Goal: Task Accomplishment & Management: Complete application form

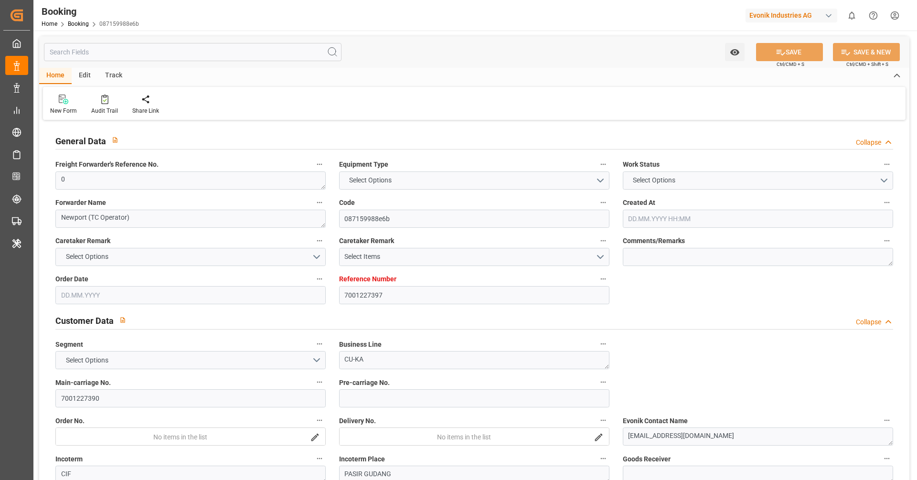
type textarea "0"
type textarea "Newport (TC Operator)"
type input "087159988e6b"
type input "7001227397"
type textarea "CU-KA"
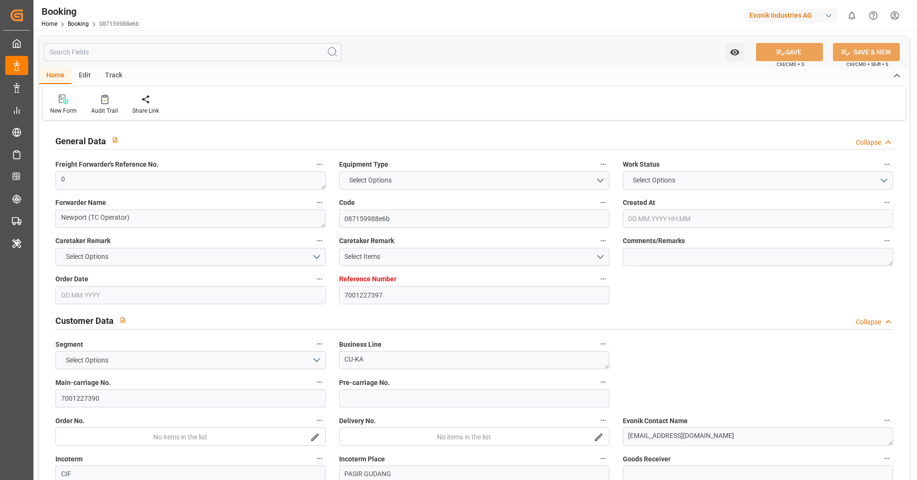
type input "7001227390"
type textarea "[EMAIL_ADDRESS][DOMAIN_NAME]"
type textarea "CIF"
type textarea "PASIR GUDANG"
type textarea "3"
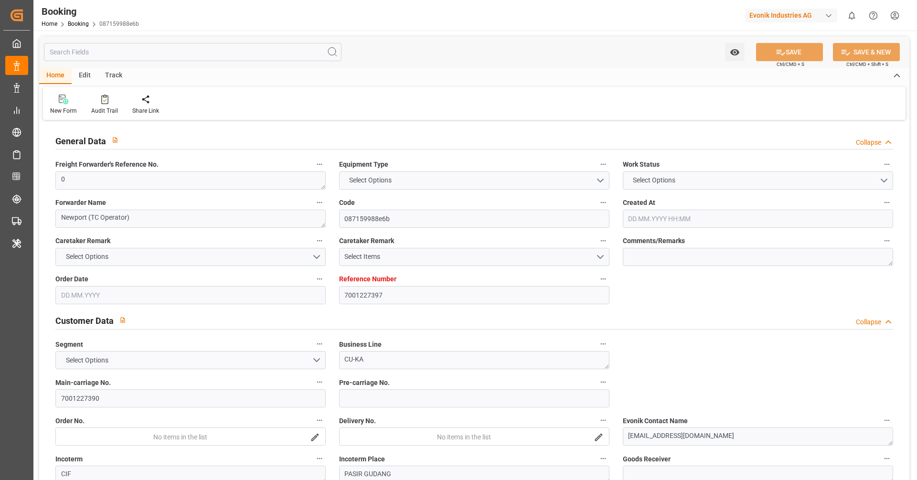
type textarea "Niederkassel"
type textarea "CRXU8667889"
type input "CMACGM SAINT GERMAIN"
type input "CMDU"
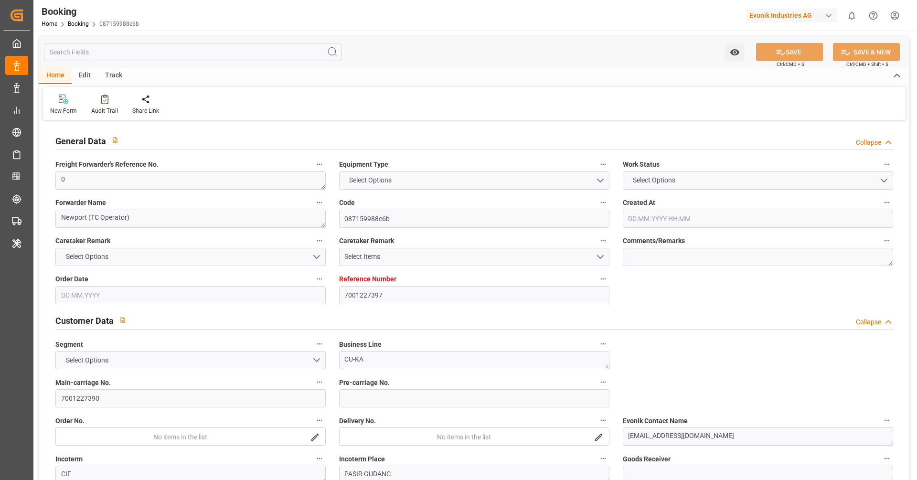
type input "[GEOGRAPHIC_DATA]"
type input "[GEOGRAPHIC_DATA], [GEOGRAPHIC_DATA]"
type input "[GEOGRAPHIC_DATA] ([GEOGRAPHIC_DATA])"
type textarea "eta"
type textarea "INPUT_Evonik_Seeburger_IFTMIN_1002991231_20250725123656166.edi"
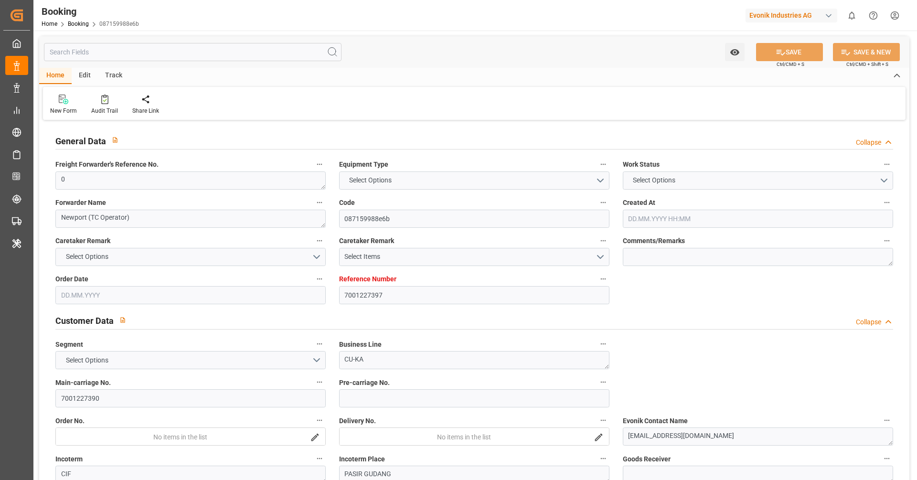
type textarea "NWC/[GEOGRAPHIC_DATA] [GEOGRAPHIC_DATA] Continent / [GEOGRAPHIC_DATA]-KA"
type textarea "INPUT_Evonik_Seeburger_IFTMIN_1002974972_20250721094421706.edi,INPUT_Evonik_See…"
type textarea "1002991231"
type textarea "[PERSON_NAME]"
type textarea "businessDivision-businessLine-"
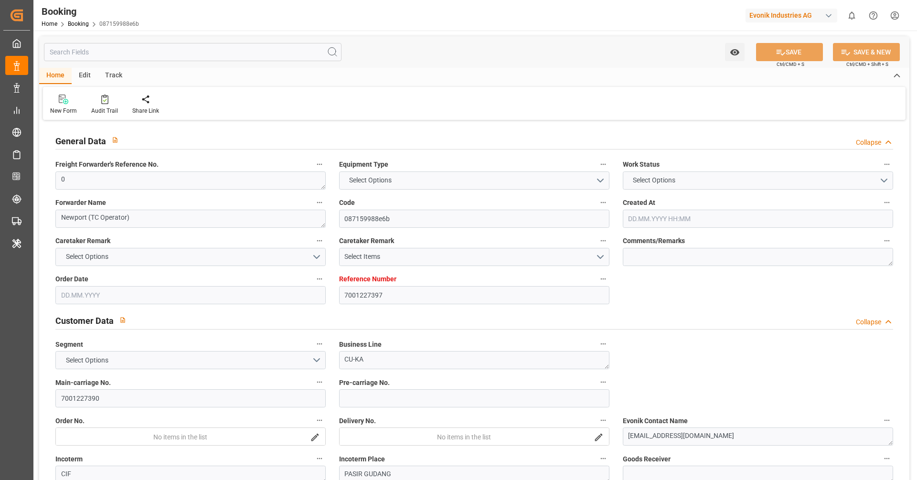
type textarea "IFTMIN"
type textarea "a011t00000LcJC5AAN"
type textarea "Yes"
type input "7001227397"
type input "9987201"
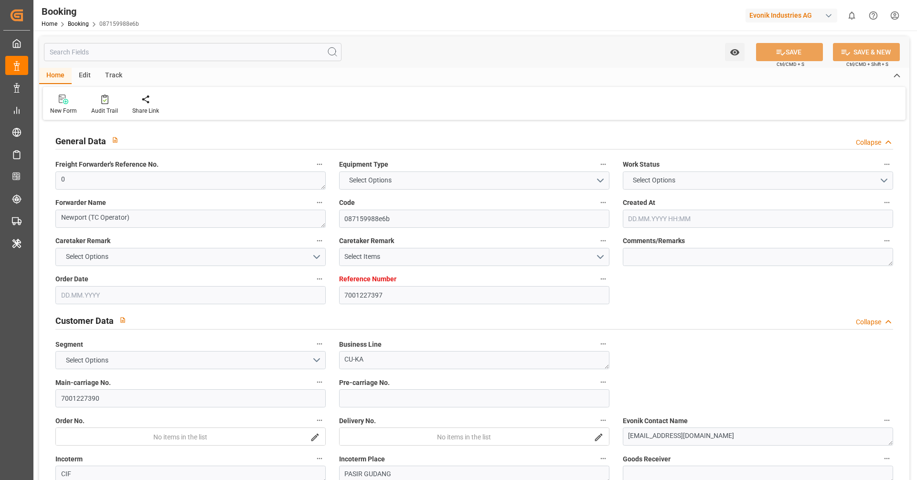
type input "9987201"
type input "CMACGM"
type input "CMA CGM Group"
type input "NLRTM"
type input "MYPGU"
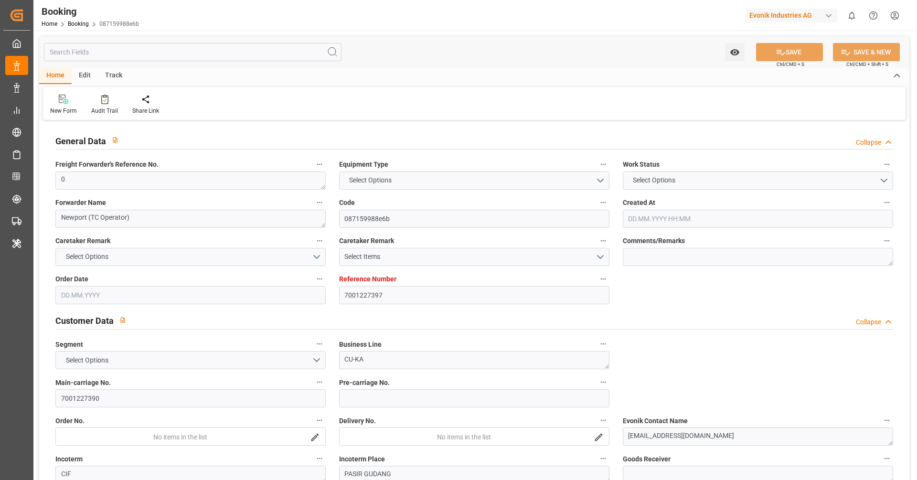
type input "53"
type input "MYPKG"
type input "0"
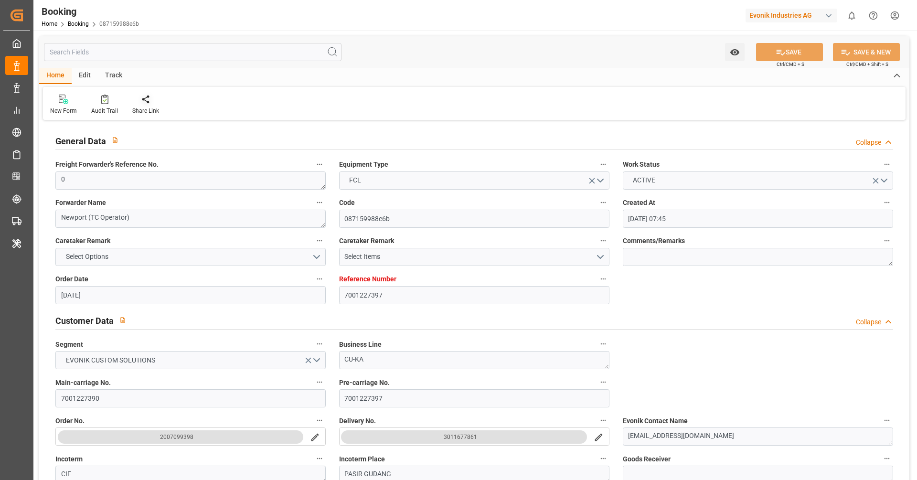
type input "[DATE] 07:45"
type input "[DATE]"
type input "[DATE] 00:00"
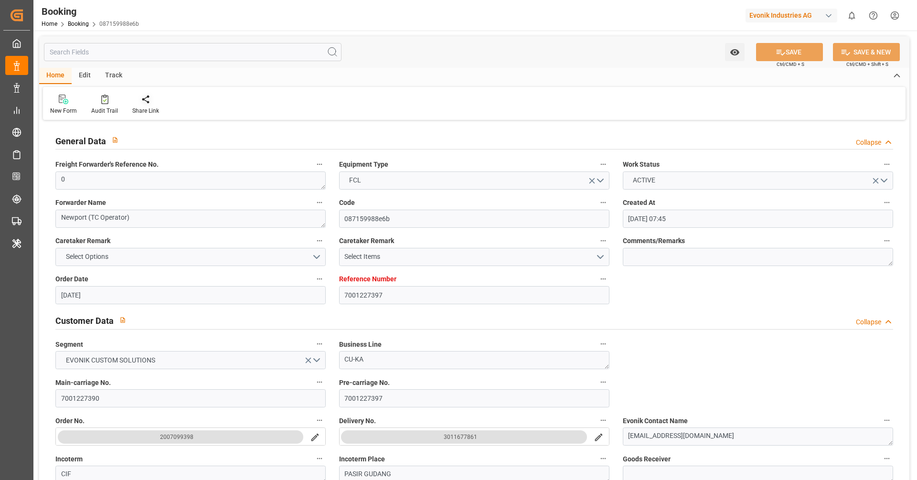
type input "[DATE] 00:00"
type input "25.07.2025 00:00"
type input "[DATE] 00:00"
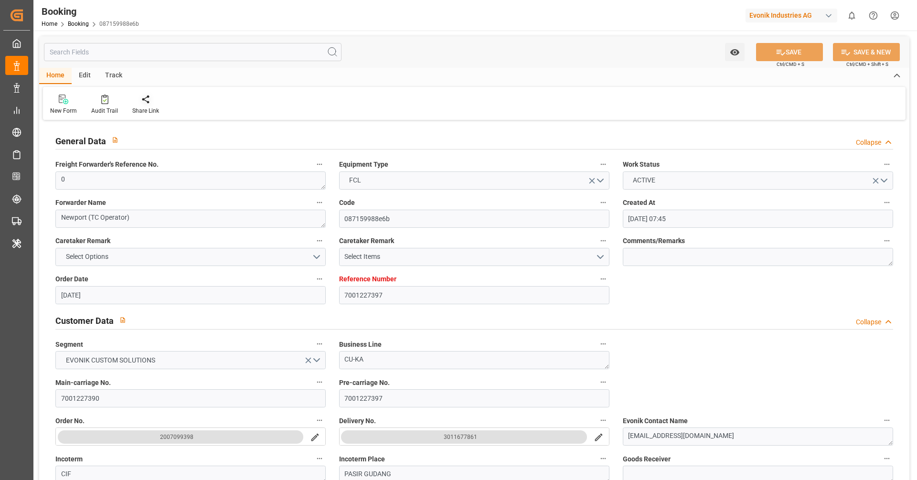
type input "[DATE] 00:00"
type input "07.09.2025 00:00"
type input "[DATE] 00:00"
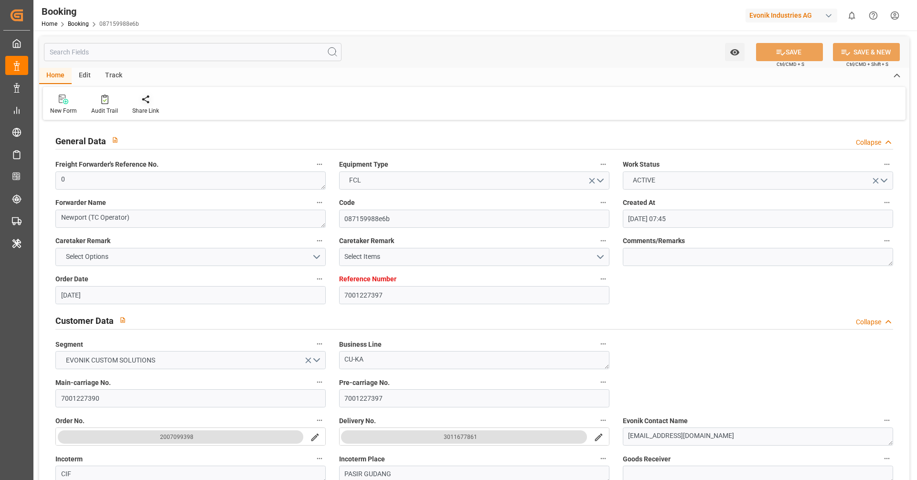
type input "[DATE] 00:00"
type input "[DATE]"
type input "25.09.2025 03:36"
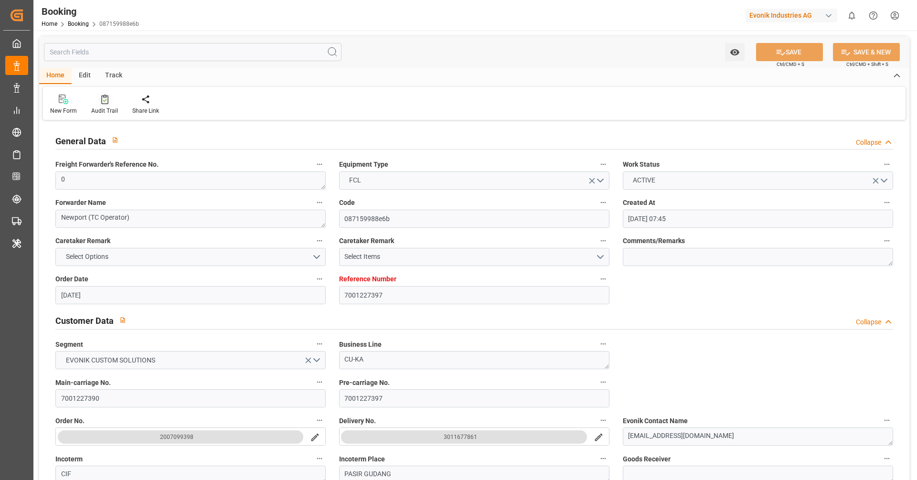
click at [101, 103] on icon at bounding box center [104, 100] width 7 height 10
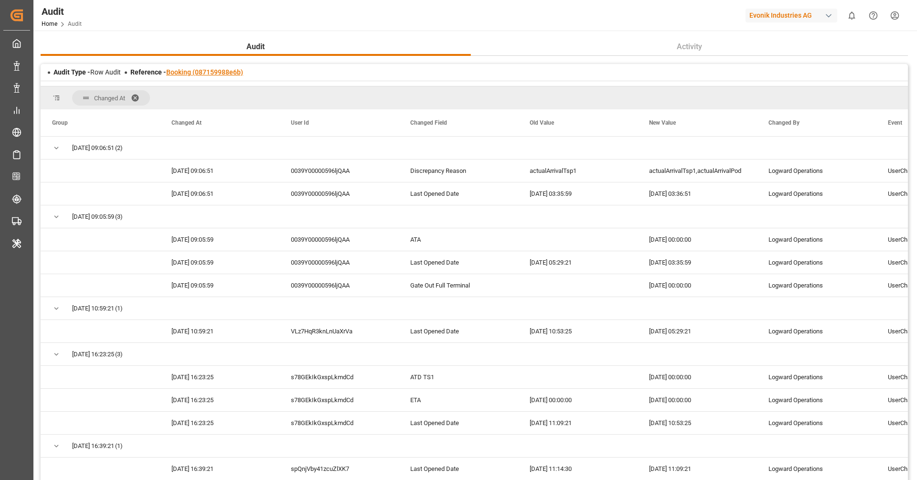
click at [222, 74] on link "Booking (087159988e6b)" at bounding box center [204, 72] width 77 height 8
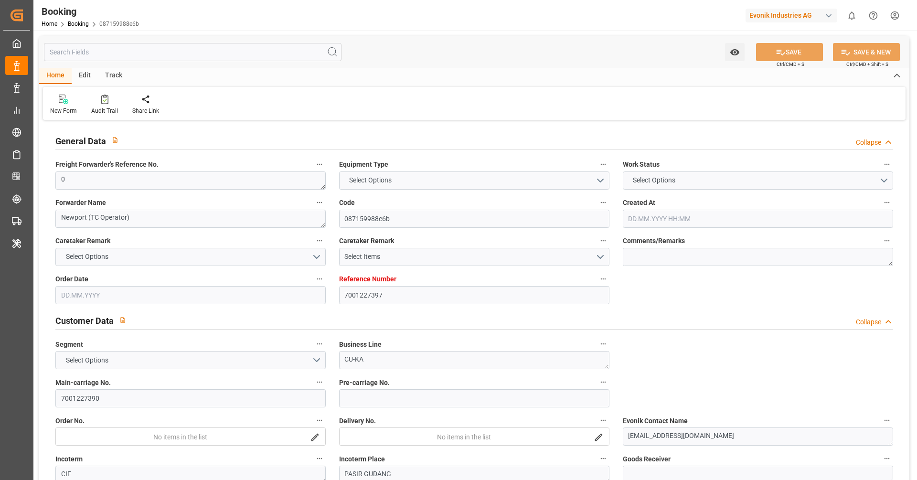
type input "7001227397"
type input "9987201"
type input "CMACGM"
type input "CMA CGM Group"
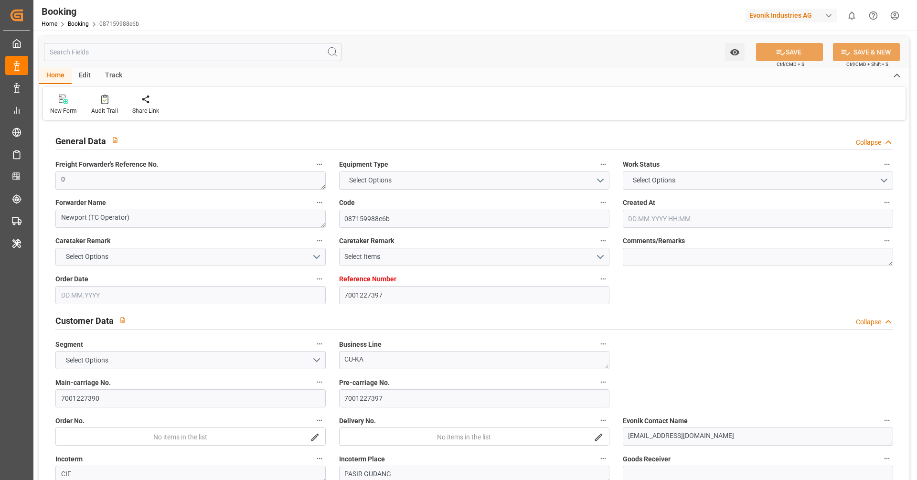
type input "NLRTM"
type input "MYPGU"
type input "53"
type input "MYPKG"
type input "0"
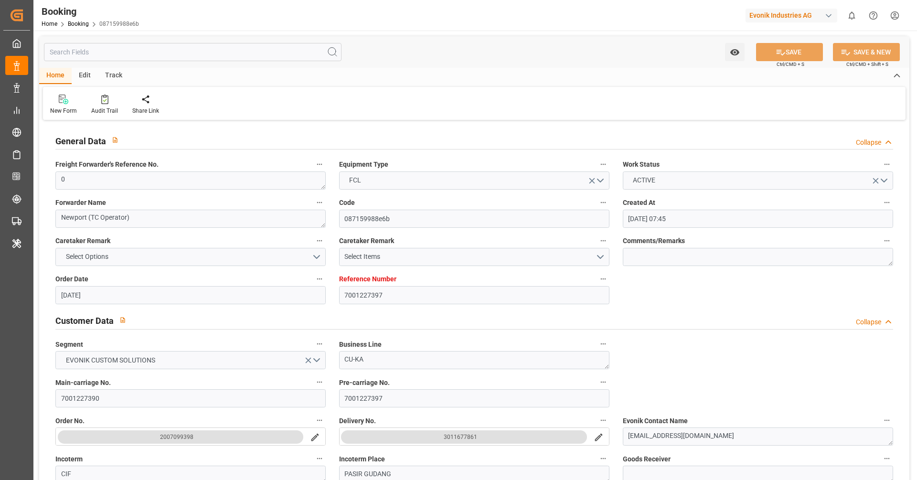
type input "[DATE] 07:45"
type input "[DATE]"
type input "[DATE] 00:00"
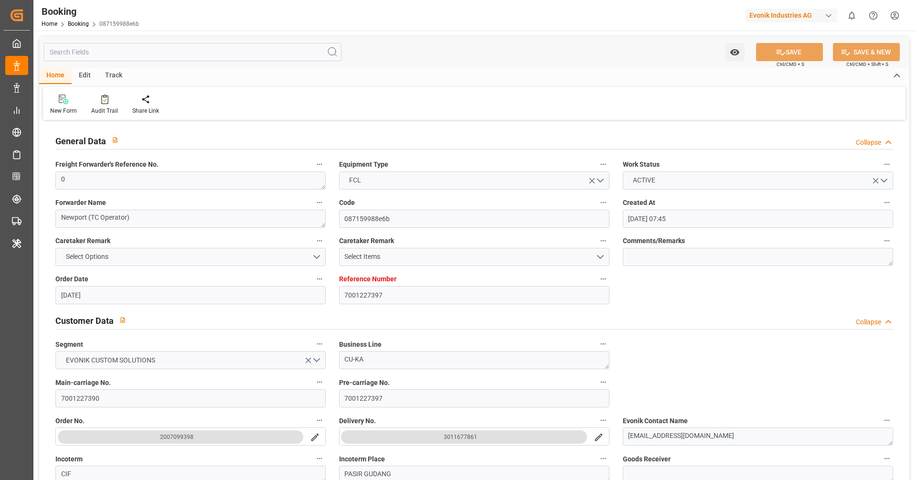
type input "[DATE] 00:00"
type input "25.07.2025 00:00"
type input "[DATE] 00:00"
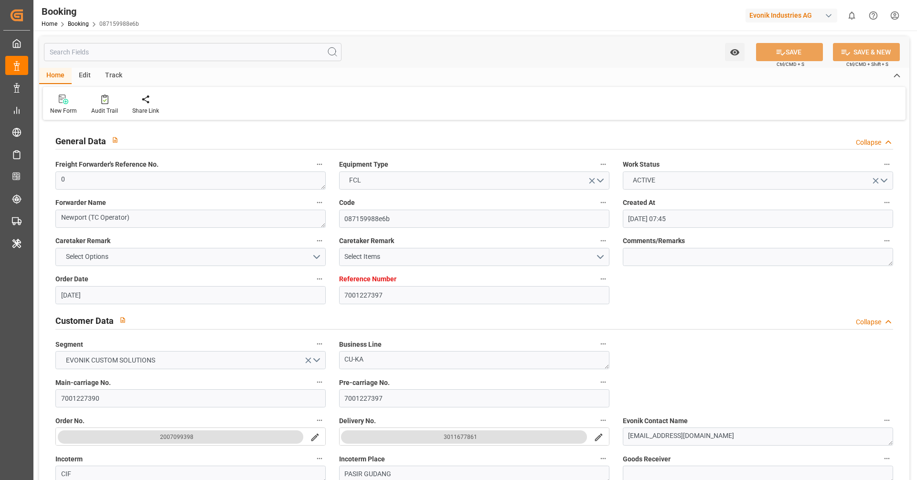
type input "[DATE] 00:00"
type input "07.09.2025 00:00"
type input "[DATE] 00:00"
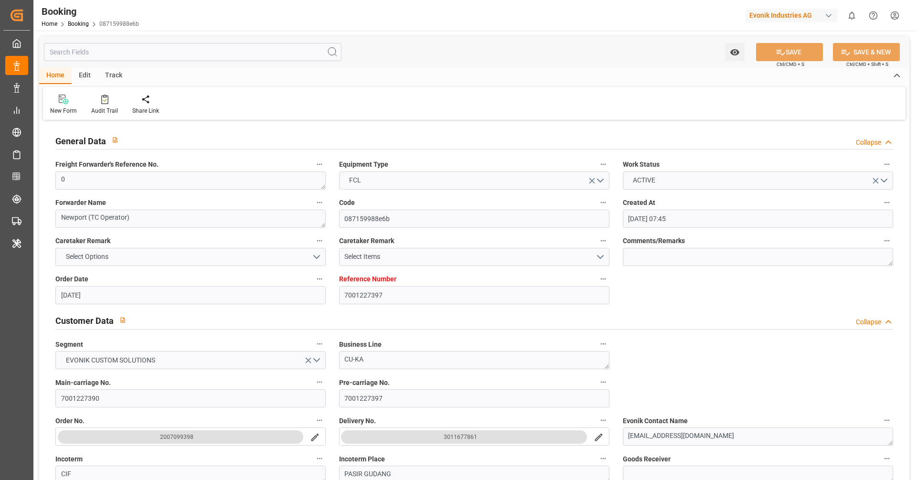
type input "[DATE] 00:00"
type input "[DATE]"
type input "25.09.2025 03:36"
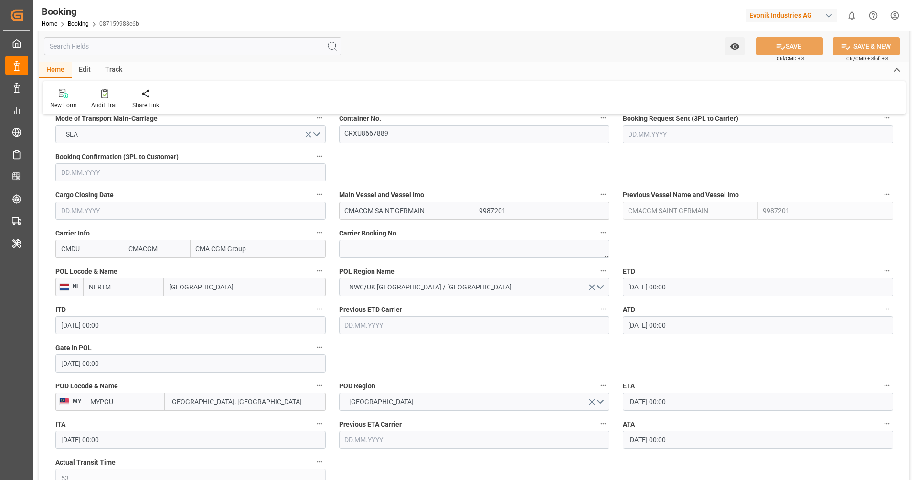
scroll to position [629, 0]
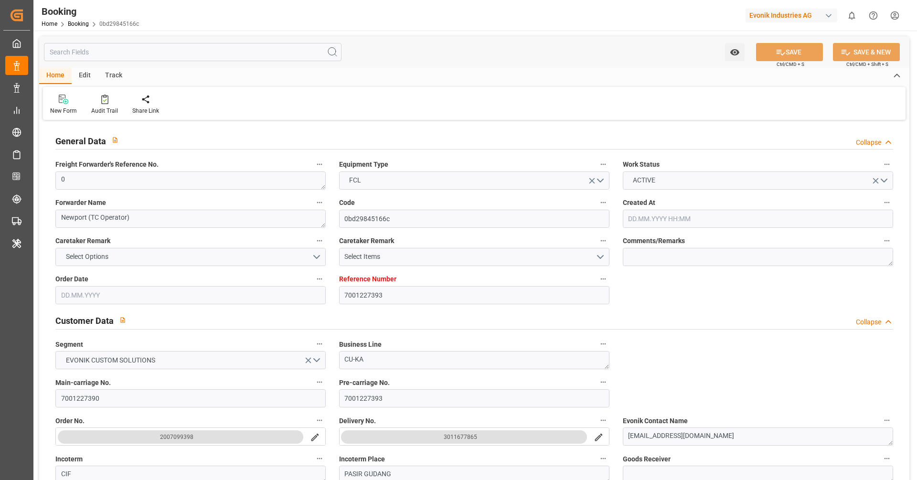
type input "7001227393"
type input "9987201"
type input "CMACGM"
type input "CMA CGM Group"
type input "NLRTM"
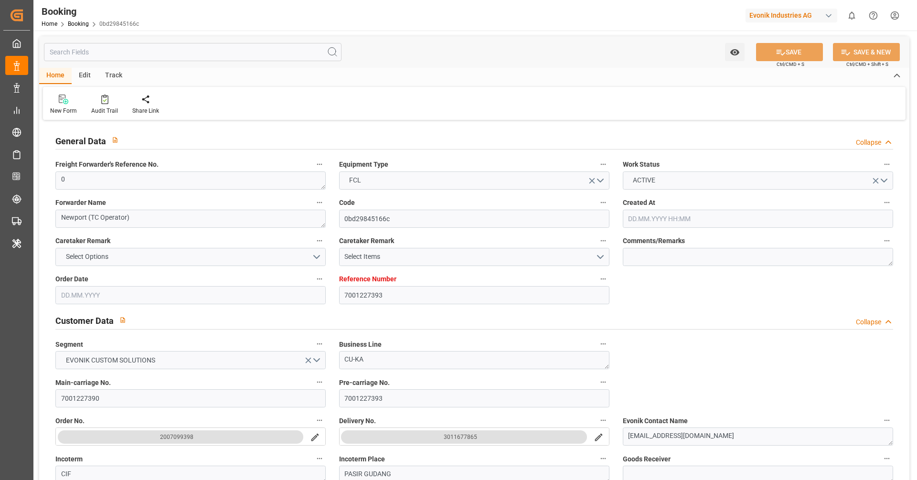
type input "MYPGU"
type input "53"
type input "MYPKG"
type input "0"
type input "[DATE] 07:45"
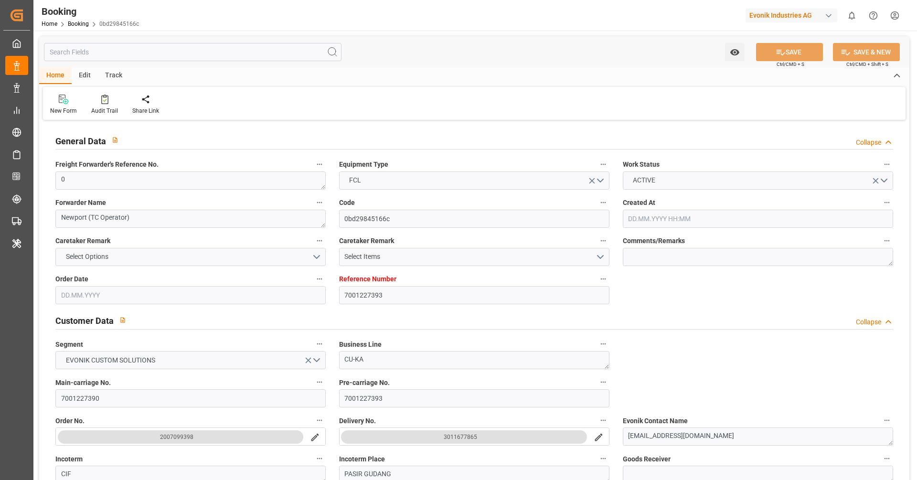
type input "[DATE]"
type input "[DATE] 00:00"
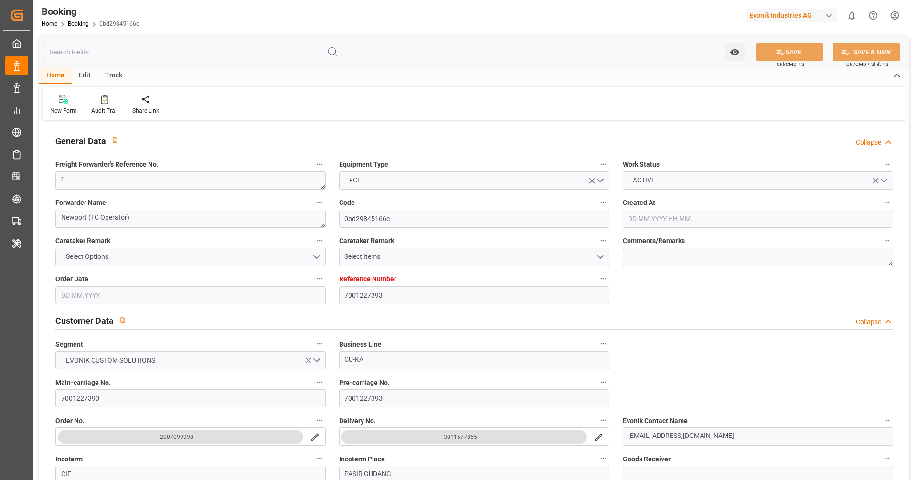
type input "[DATE] 00:00"
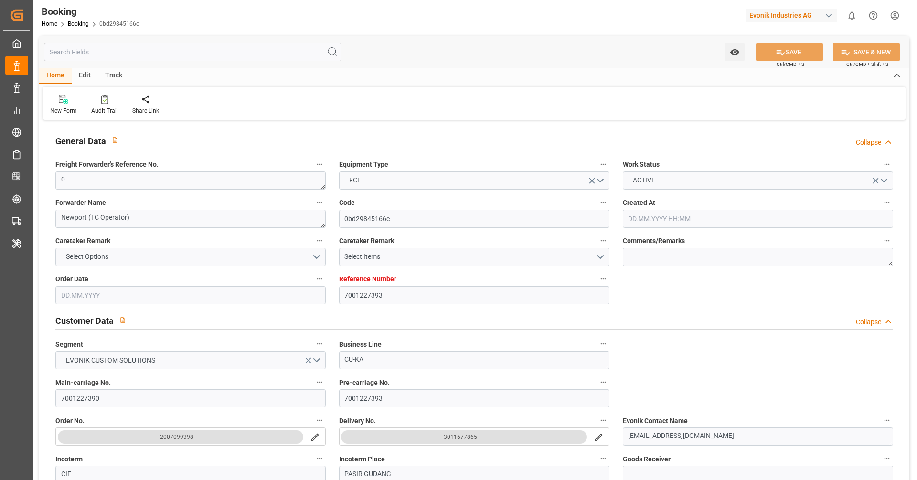
type input "[DATE] 00:00"
type input "25.09.2025 00:00"
type input "[DATE] 00:00"
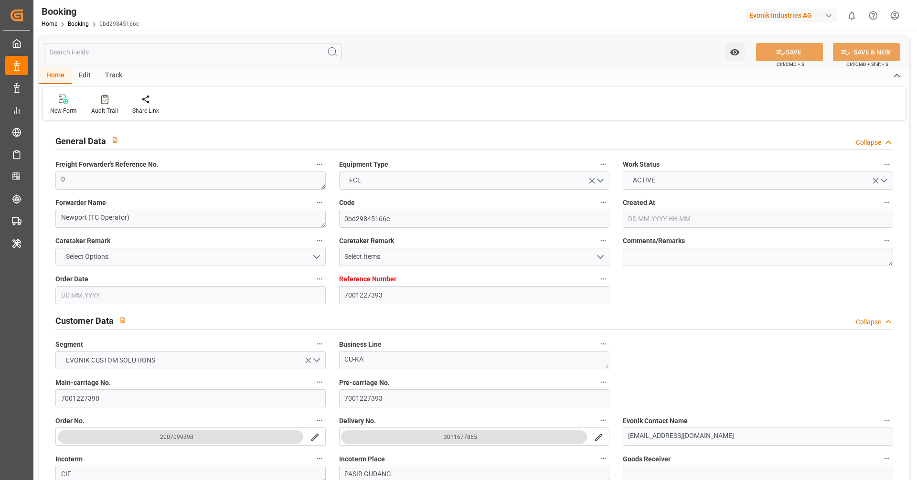
type input "[DATE] 00:00"
type input "[DATE]"
type input "25.09.2025 03:39"
click at [99, 106] on div "Audit Trail" at bounding box center [104, 110] width 27 height 9
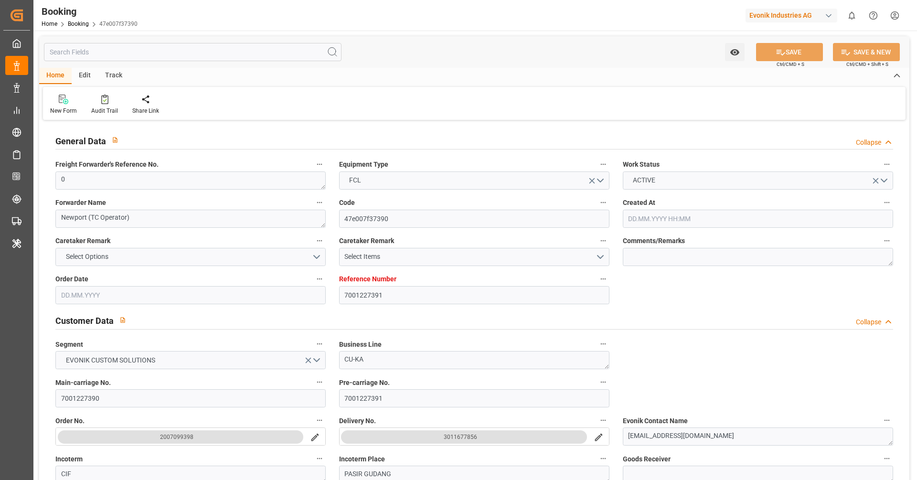
type input "7001227391"
type input "9987201"
type input "CMACGM"
type input "CMA CGM Group"
type input "NLRTM"
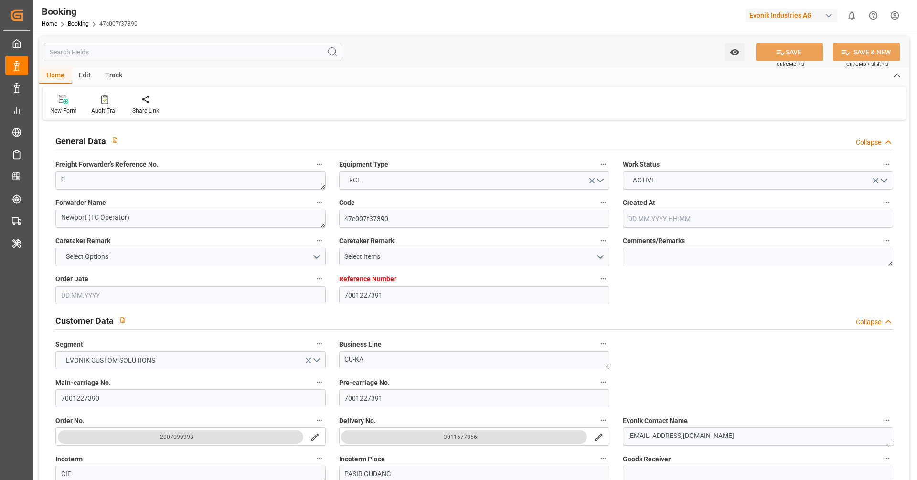
type input "MYPGU"
type input "53"
type input "MYPKG"
type input "0"
type input "[DATE] 07:45"
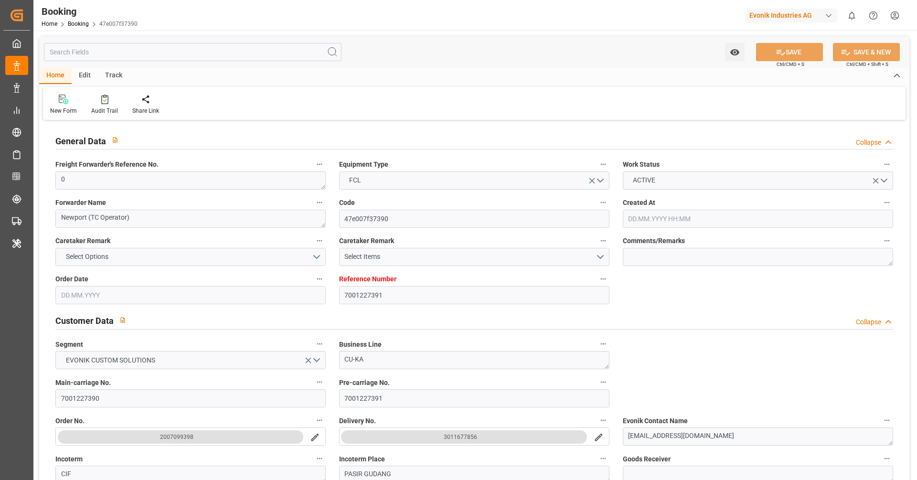
type input "[DATE]"
type input "[DATE] 00:00"
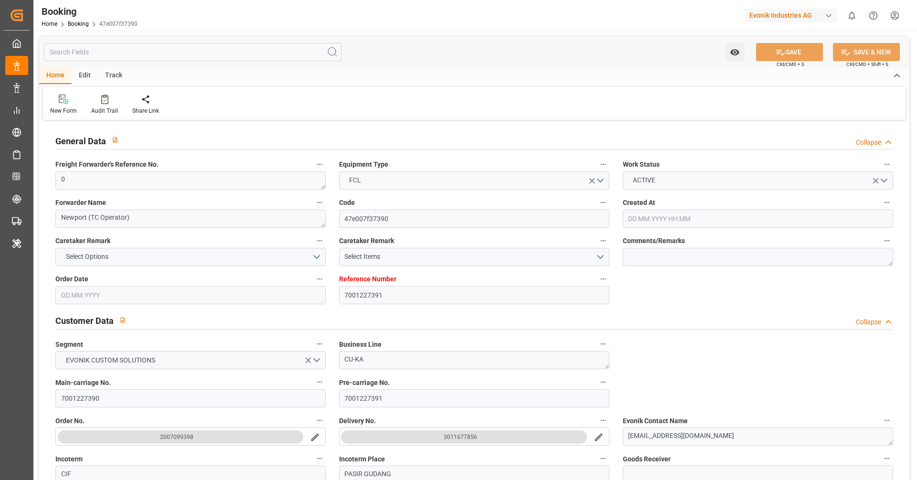
type input "[DATE] 00:00"
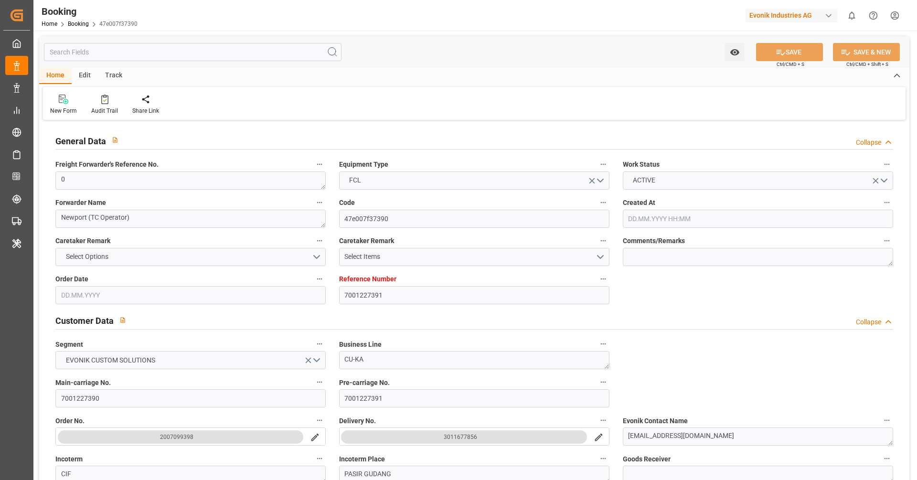
type input "[DATE] 00:00"
type input "27.09.2025 00:00"
type input "[DATE] 00:00"
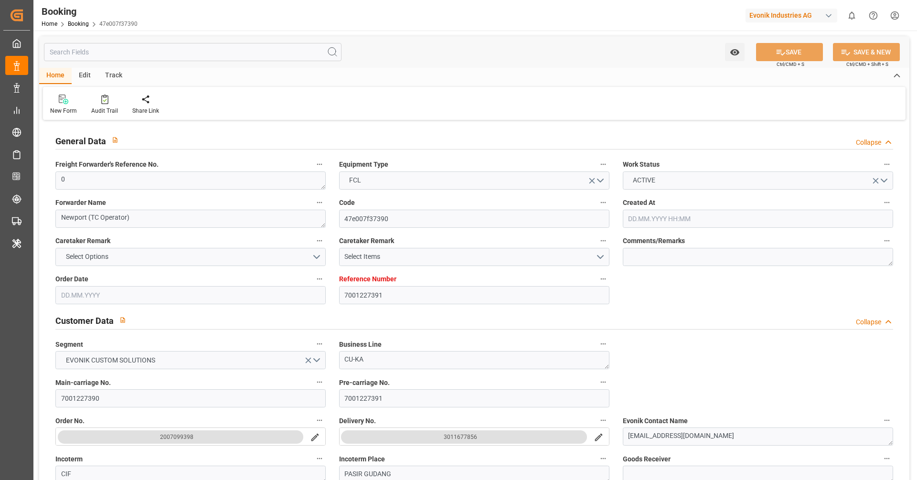
type input "[DATE] 00:00"
type input "[DATE]"
type input "25.09.2025 03:40"
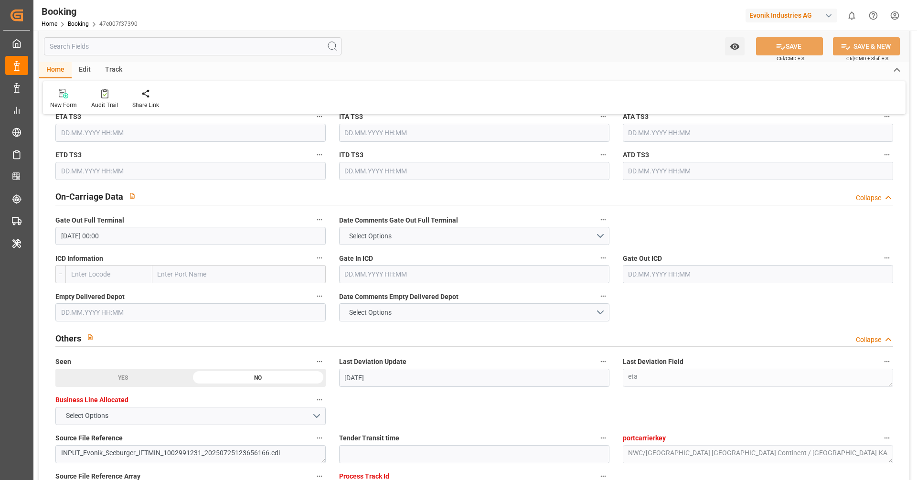
scroll to position [1330, 0]
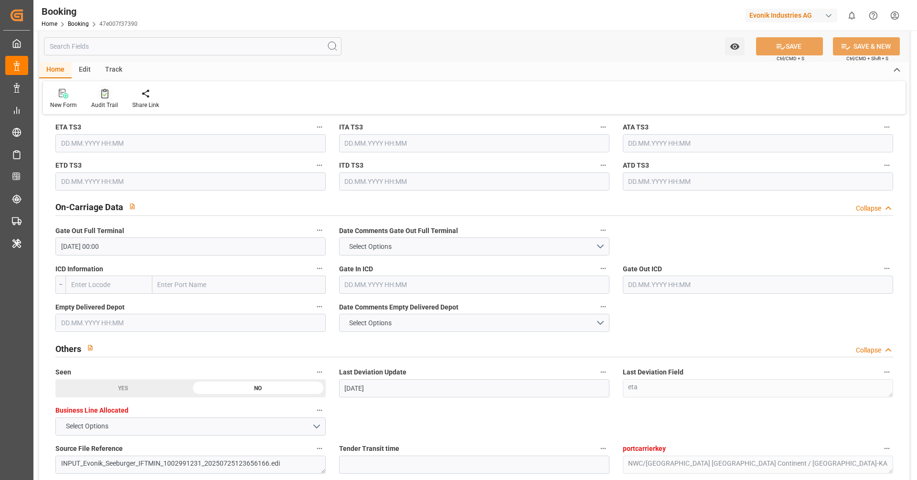
click at [108, 104] on div "Audit Trail" at bounding box center [104, 105] width 27 height 9
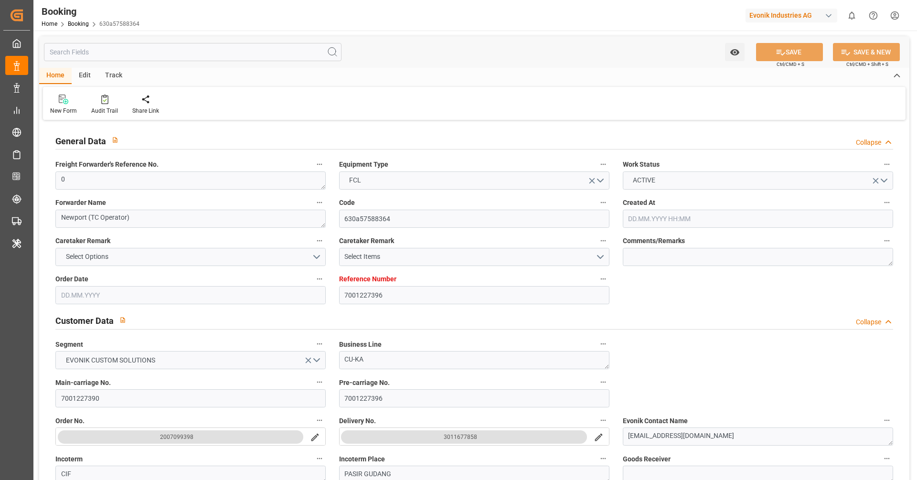
type input "7001227396"
type input "9987201"
type input "CMACGM"
type input "CMA CGM Group"
type input "NLRTM"
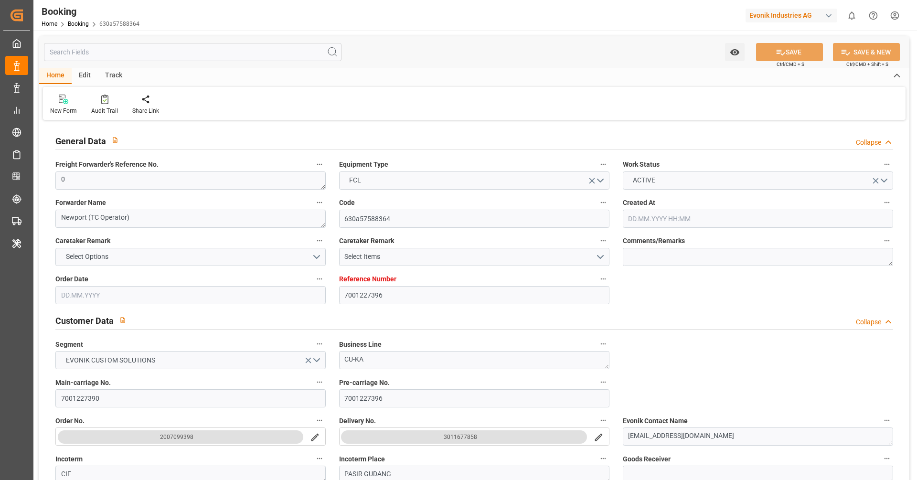
type input "MYPGU"
type input "53"
type input "MYPKG"
type input "0"
type input "[DATE] 07:45"
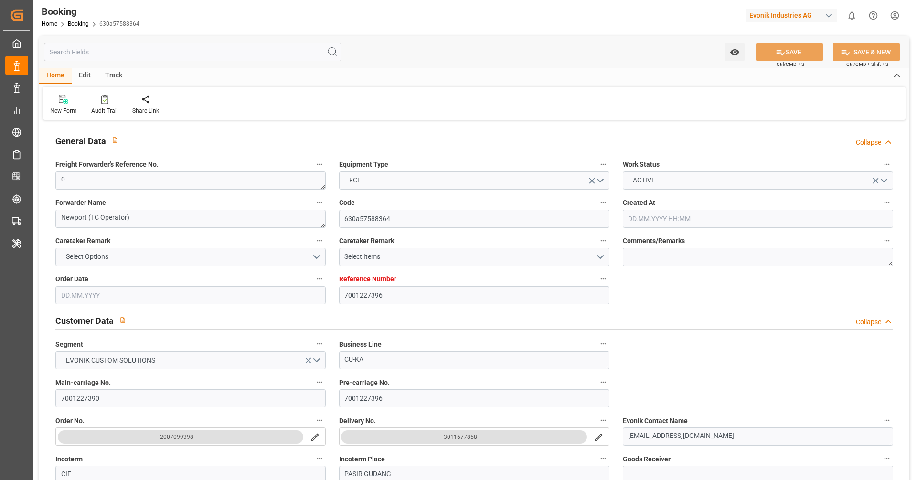
type input "[DATE]"
type input "[DATE] 00:00"
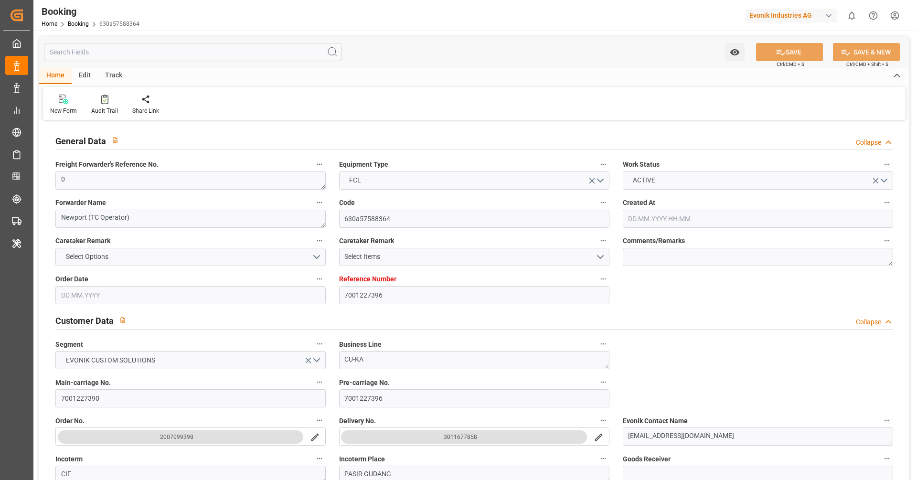
type input "[DATE] 00:00"
type input "28.07.2025 00:00"
type input "[DATE] 00:00"
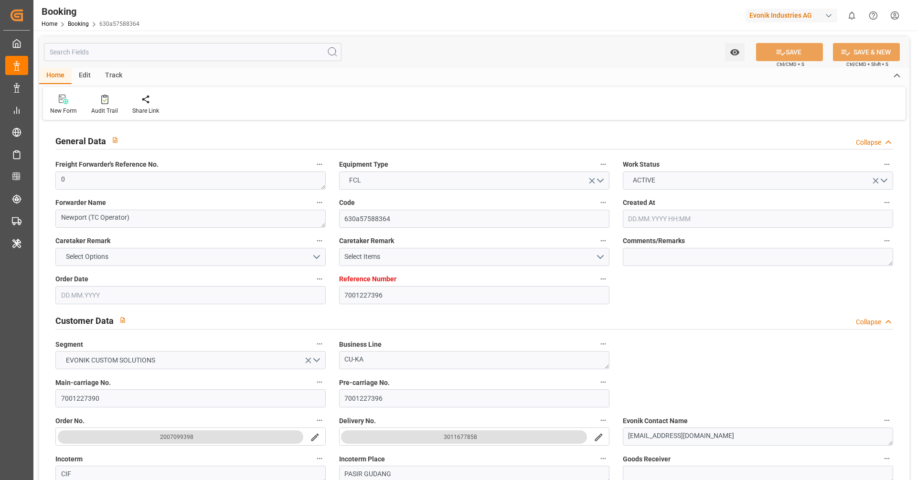
type input "[DATE] 00:00"
type input "25.09.2025 00:00"
type input "[DATE] 00:00"
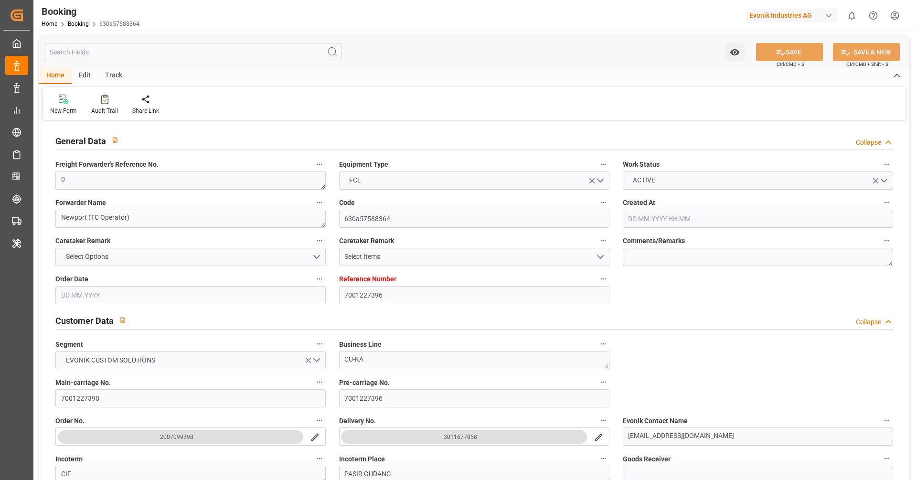
type input "[DATE] 00:00"
type input "[DATE]"
type input "25.09.2025 03:43"
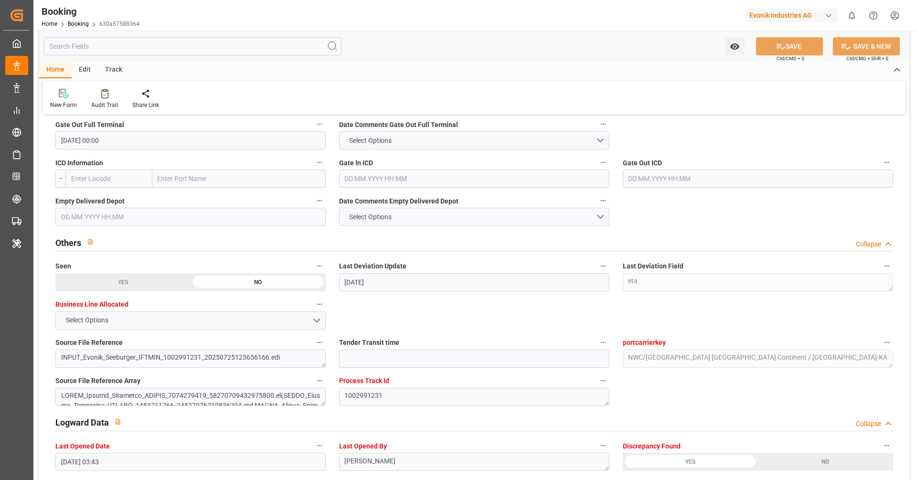
scroll to position [1438, 0]
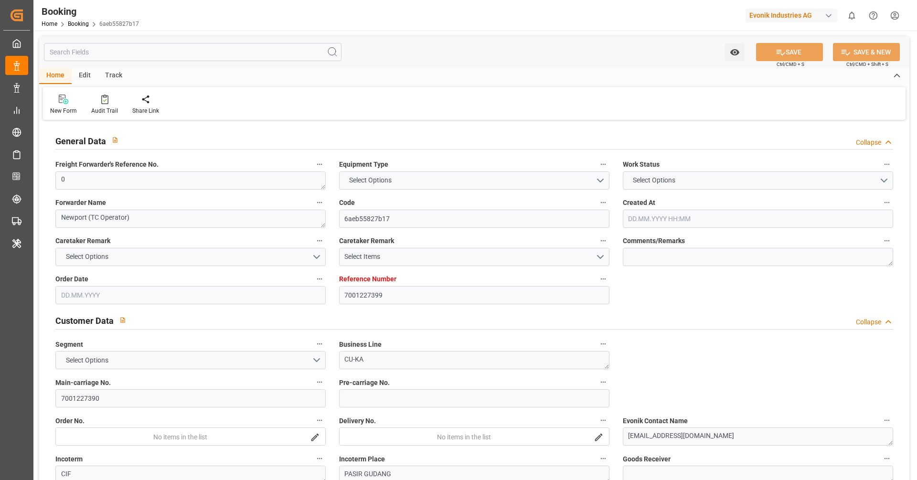
type input "7001227399"
type input "9987201"
type input "CMACGM"
type input "CMA CGM Group"
type input "NLRTM"
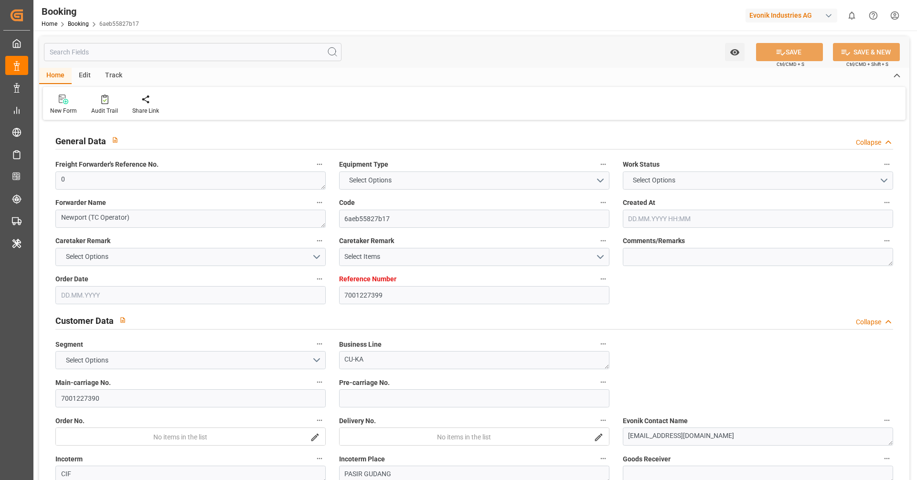
type input "MYPGU"
type input "53"
type input "MYPKG"
type input "0"
type input "[DATE] 07:45"
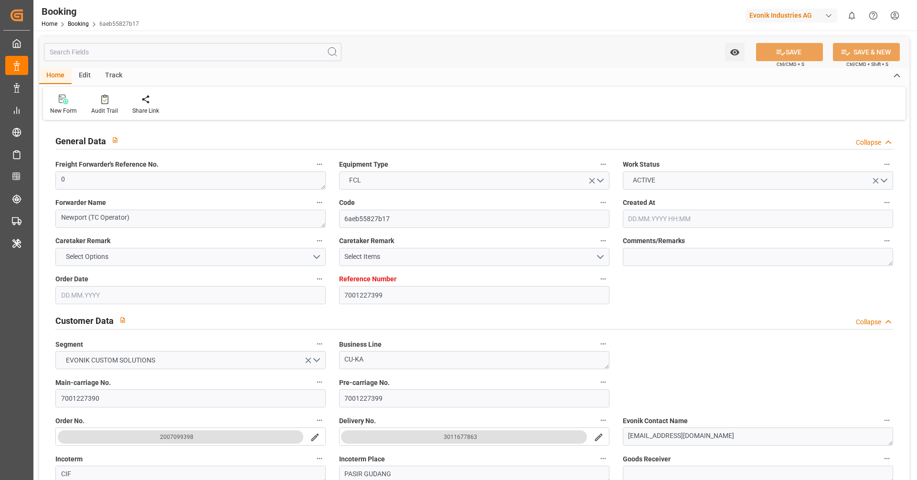
type input "[DATE]"
type input "[DATE] 00:00"
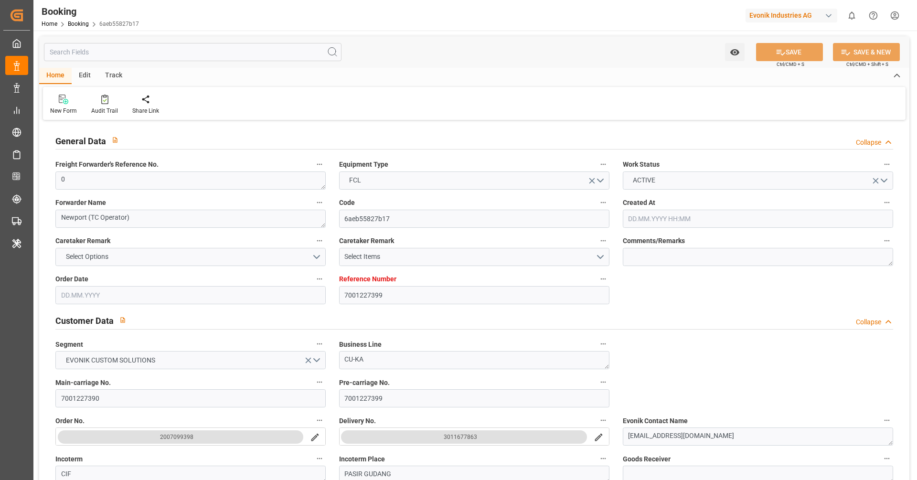
type input "[DATE] 00:00"
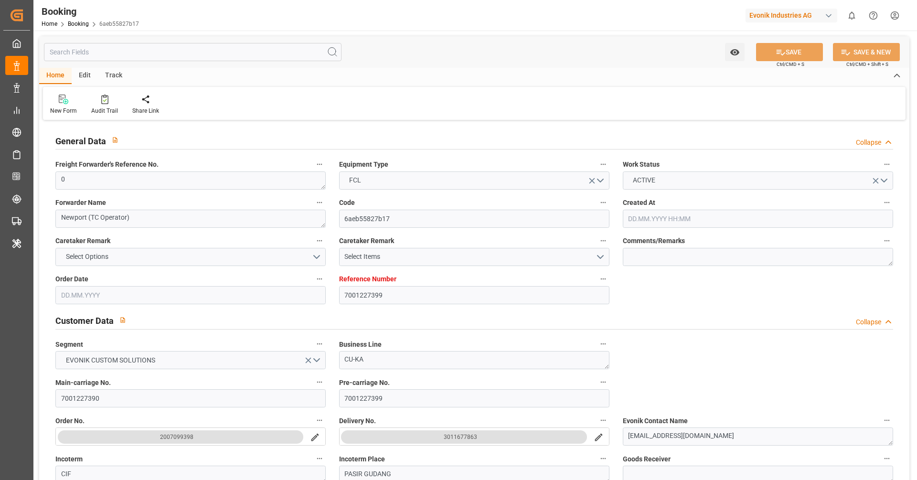
type input "[DATE] 00:00"
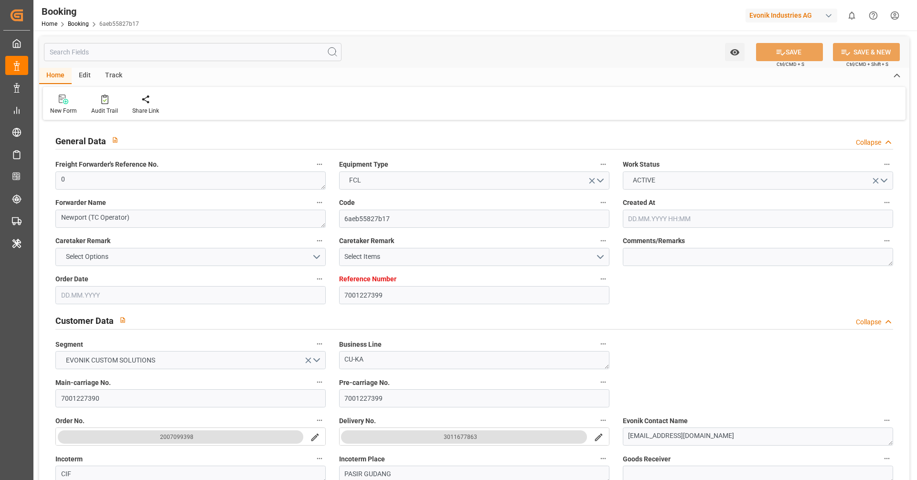
type input "[DATE] 00:00"
type input "[DATE]"
type input "[DATE] 03:44"
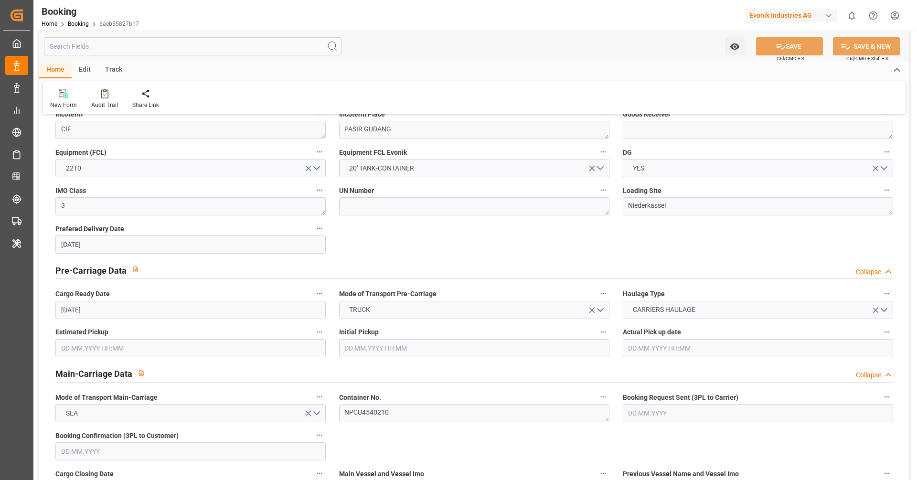
scroll to position [327, 0]
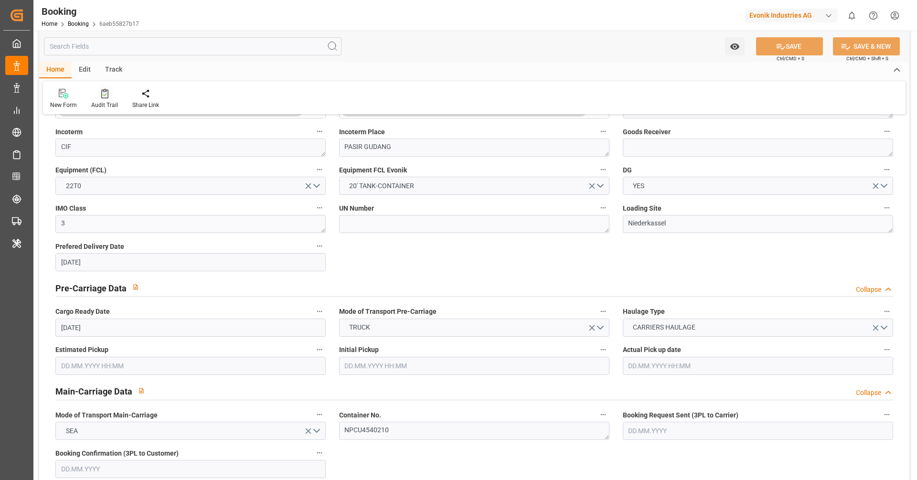
click at [109, 103] on div "Audit Trail" at bounding box center [104, 105] width 27 height 9
